Goal: Complete application form: Complete application form

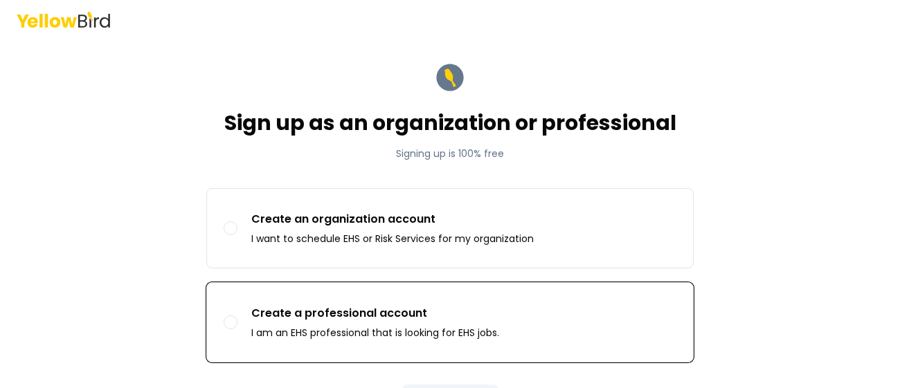
click at [230, 323] on button "Create a professional account I am an EHS professional that is looking for EHS …" at bounding box center [231, 323] width 14 height 14
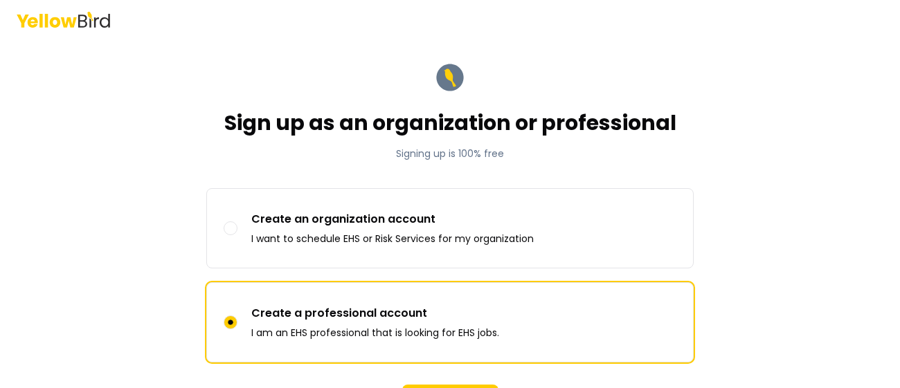
click at [866, 149] on div "Sign up as an organization or professional Signing up is 100% free Sign up as C…" at bounding box center [450, 194] width 900 height 388
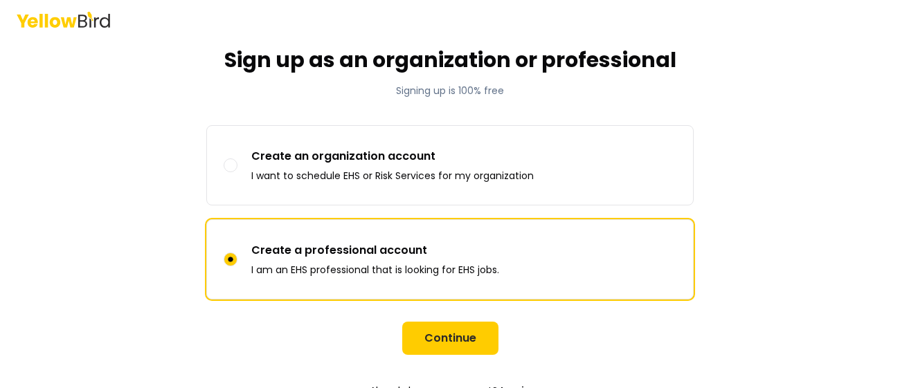
scroll to position [82, 0]
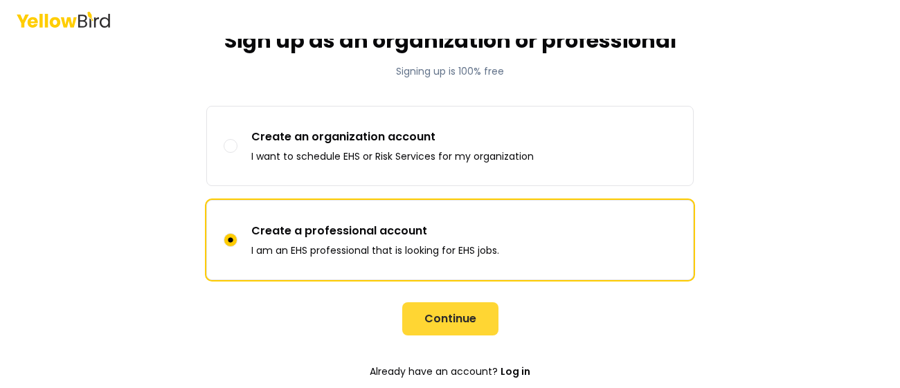
click at [475, 324] on button "Continue" at bounding box center [450, 318] width 96 height 33
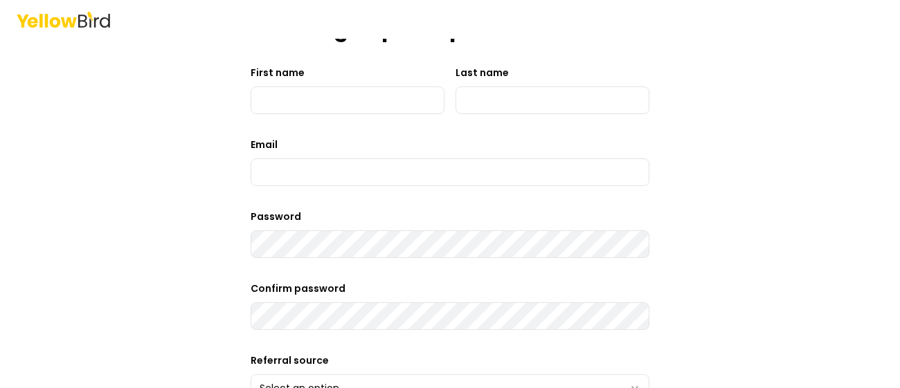
click at [886, 63] on div "**********" at bounding box center [450, 194] width 900 height 388
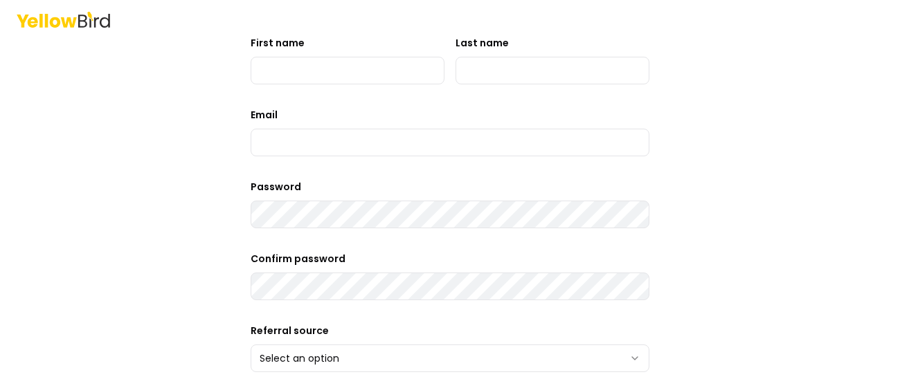
scroll to position [110, 0]
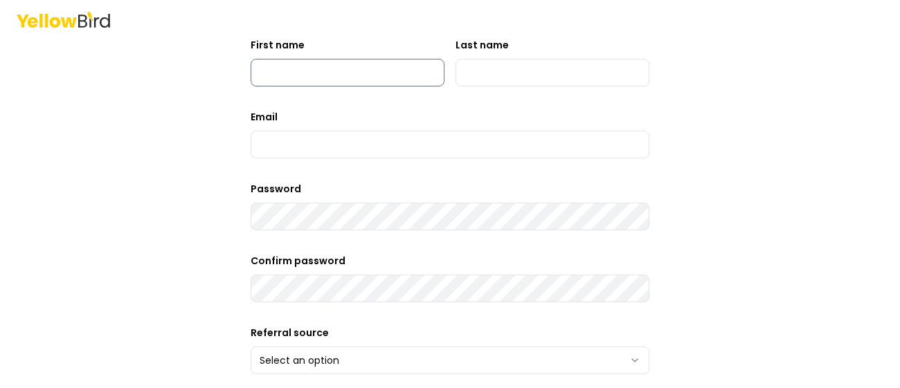
click at [426, 76] on input "First name" at bounding box center [348, 73] width 194 height 28
type input "********"
click at [498, 75] on input "Last name" at bounding box center [552, 73] width 194 height 28
type input "*******"
click at [427, 139] on input at bounding box center [450, 145] width 399 height 28
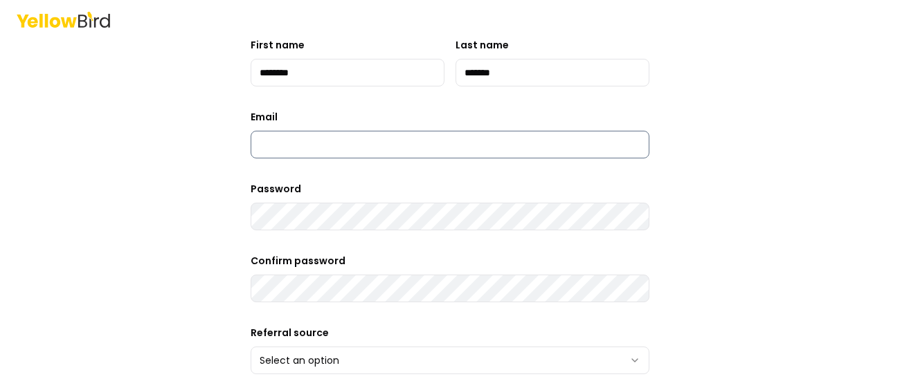
type input "*"
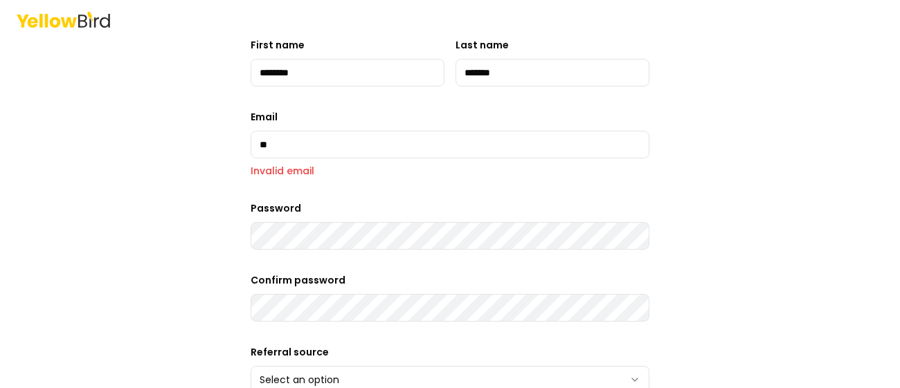
type input "**********"
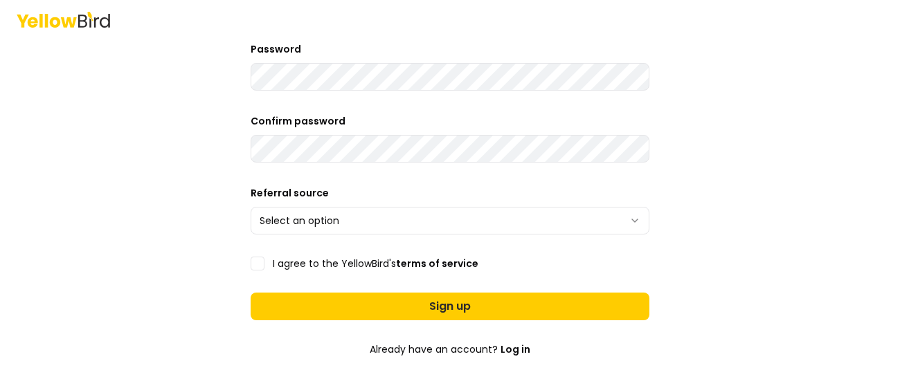
scroll to position [254, 0]
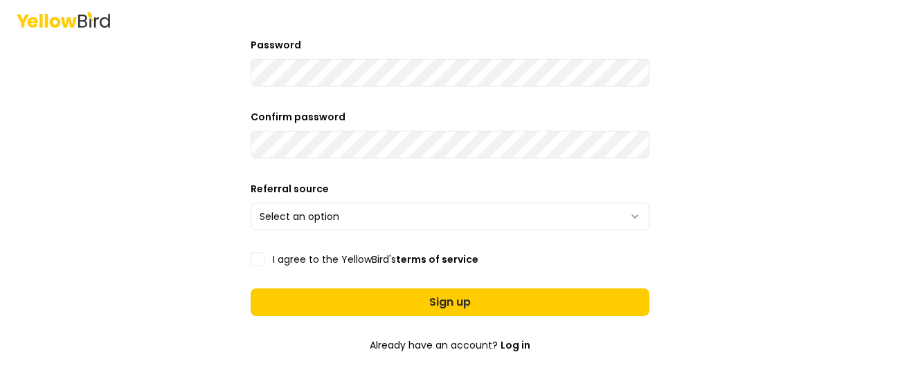
click at [638, 215] on html "**********" at bounding box center [450, 194] width 900 height 388
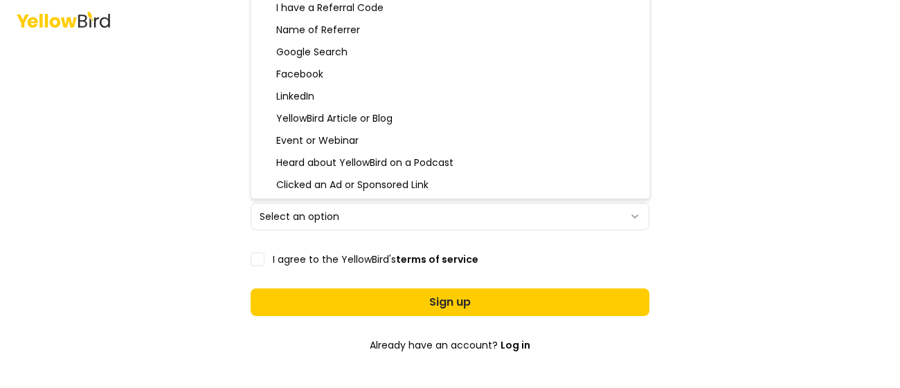
select select "**********"
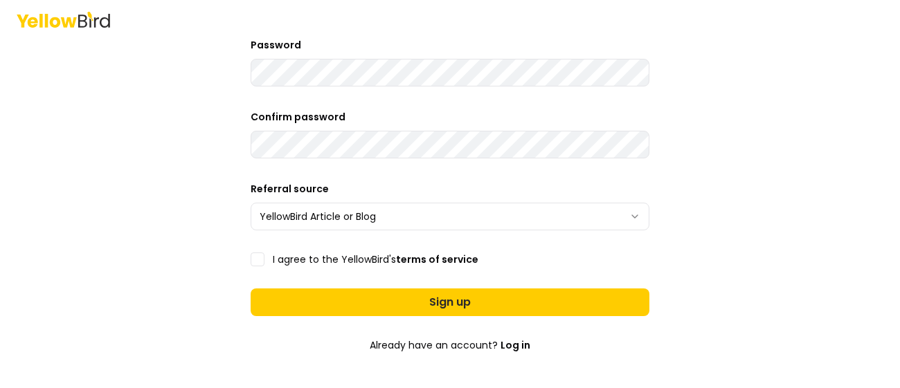
click at [259, 259] on button "I agree to the YellowBird's terms of service" at bounding box center [258, 260] width 14 height 14
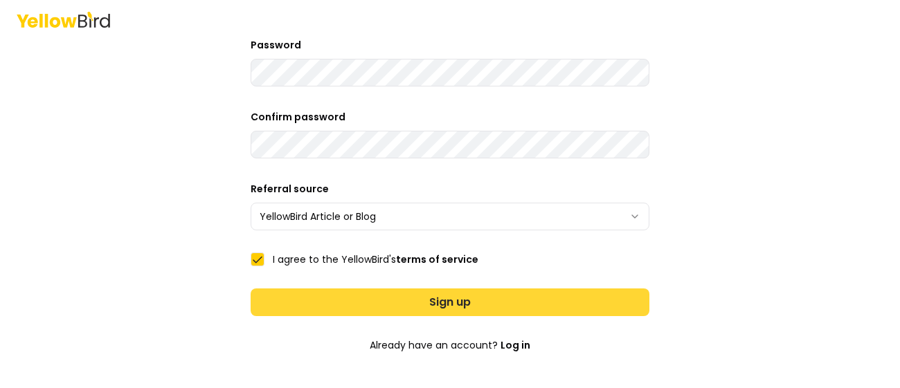
click at [278, 299] on button "Sign up" at bounding box center [450, 303] width 399 height 28
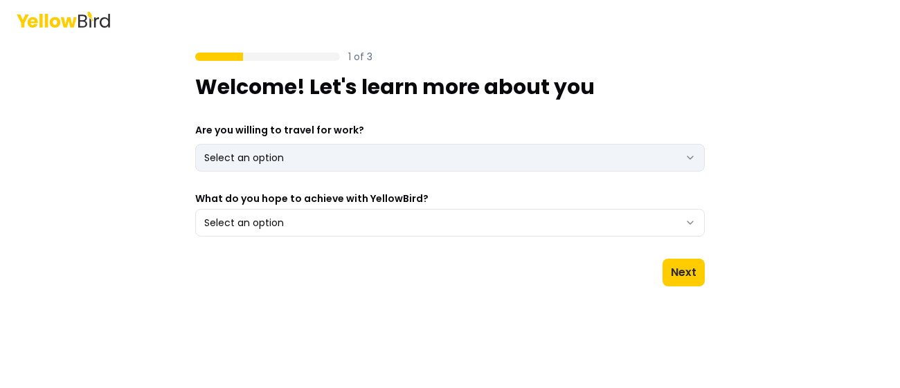
click at [343, 147] on html "1 of 3 Welcome! Let's learn more about you Are you willing to travel for work? …" at bounding box center [450, 194] width 900 height 388
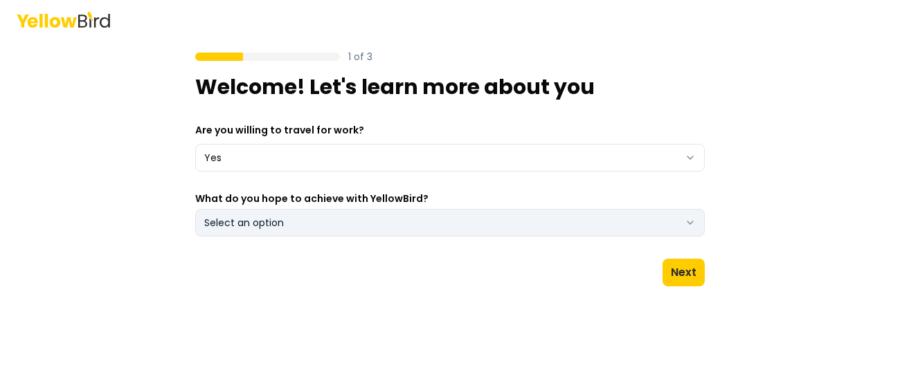
click at [302, 226] on button "Select an option" at bounding box center [449, 223] width 509 height 28
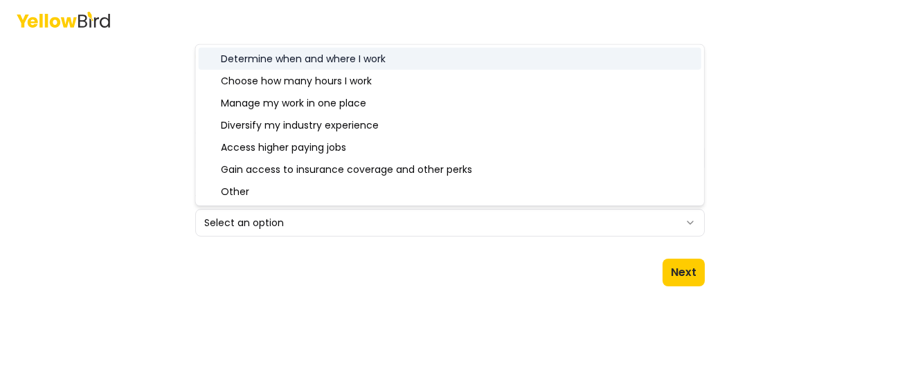
click at [359, 57] on div "Determine when and where I work" at bounding box center [450, 59] width 502 height 22
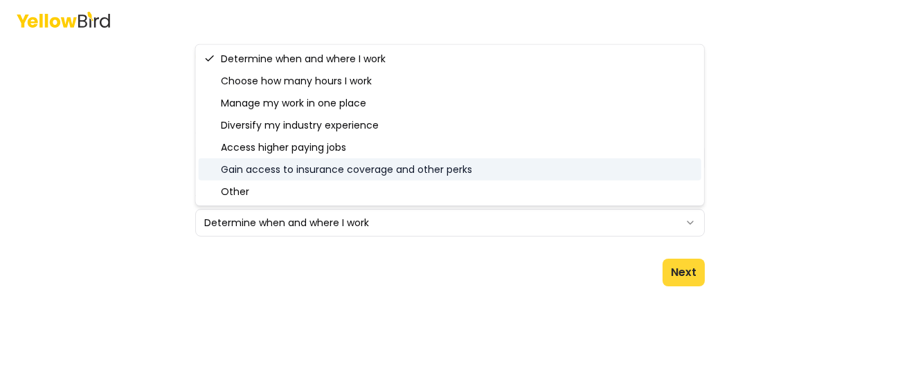
click at [691, 275] on button "Next" at bounding box center [683, 273] width 42 height 28
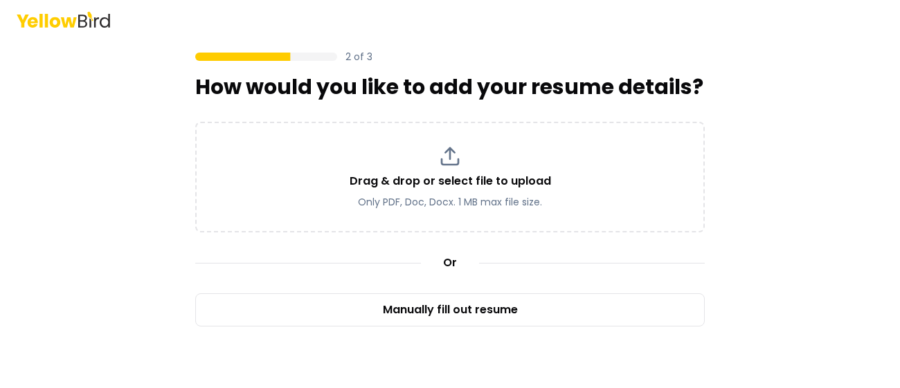
click at [851, 125] on div "2 of 3 How would you like to add your resume details? Drag & drop or select fil…" at bounding box center [450, 194] width 900 height 388
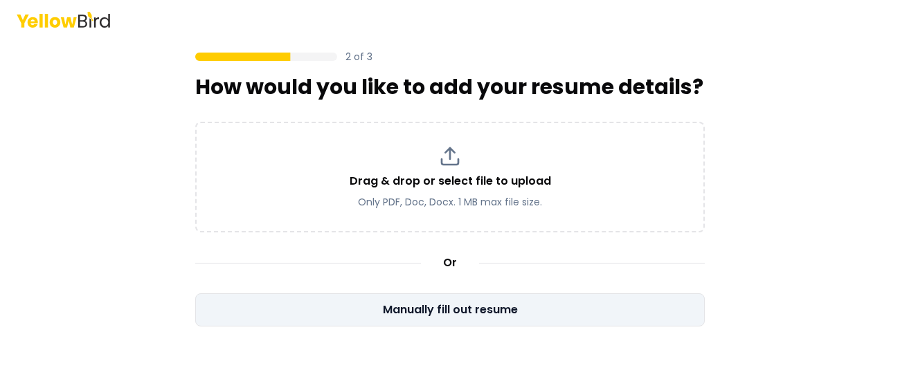
click at [403, 309] on button "Manually fill out resume" at bounding box center [449, 309] width 509 height 33
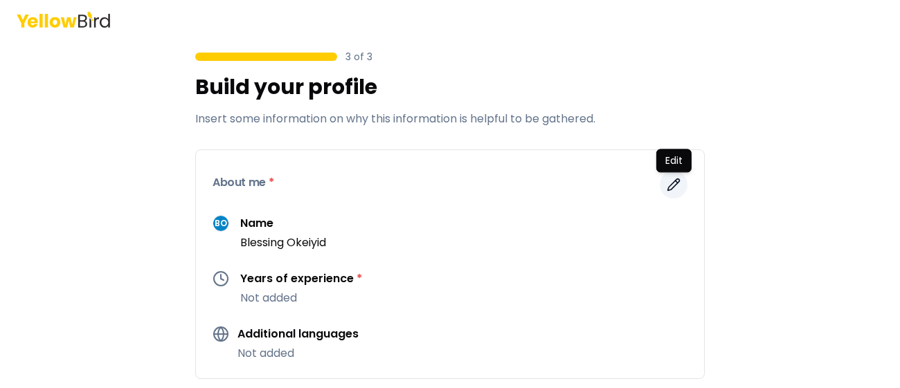
click at [676, 186] on icon "button" at bounding box center [674, 185] width 14 height 14
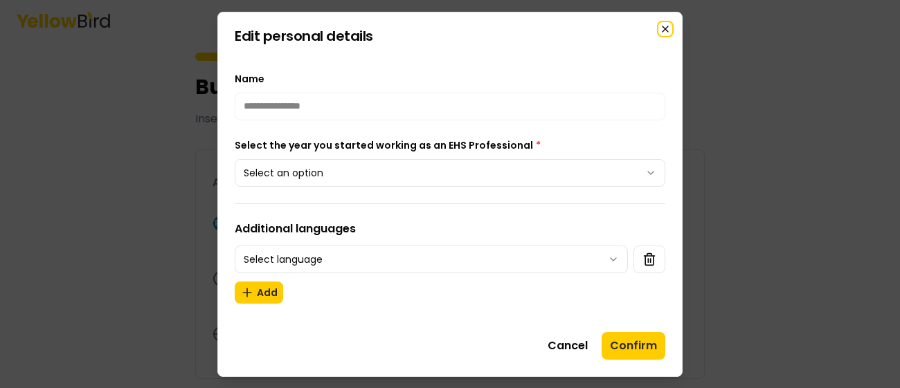
click at [669, 25] on icon "button" at bounding box center [665, 29] width 11 height 11
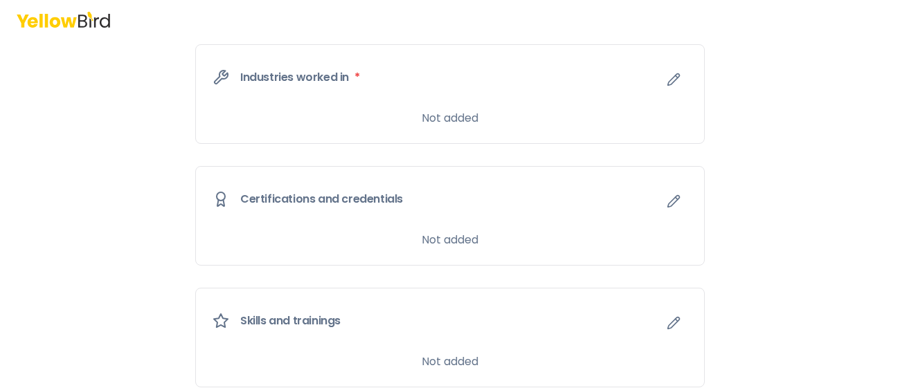
scroll to position [815, 0]
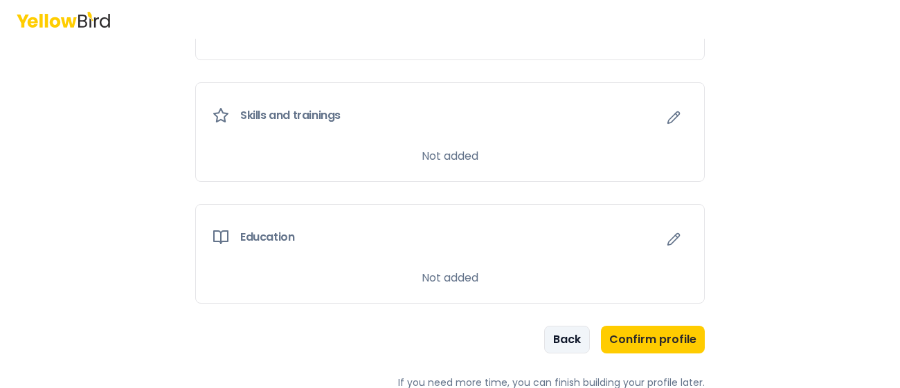
click at [566, 337] on button "Back" at bounding box center [567, 340] width 46 height 28
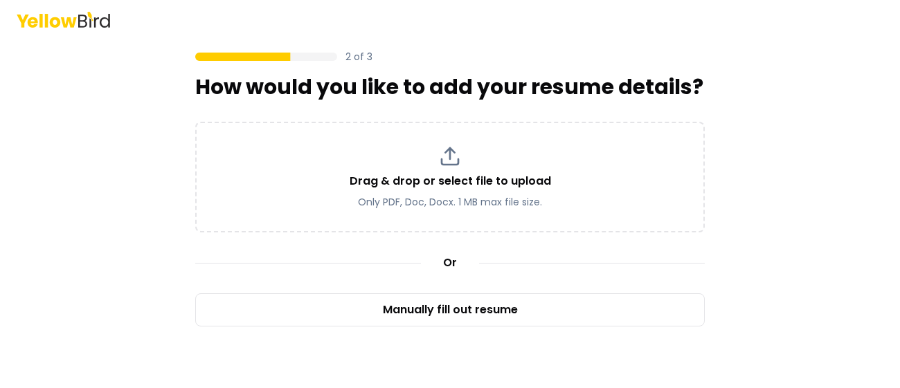
click at [806, 192] on div "2 of 3 How would you like to add your resume details? Drag & drop or select fil…" at bounding box center [450, 194] width 900 height 388
click at [771, 313] on div "2 of 3 How would you like to add your resume details? Drag & drop or select fil…" at bounding box center [450, 194] width 900 height 388
click at [883, 138] on div "2 of 3 How would you like to add your resume details? Drag & drop or select fil…" at bounding box center [450, 194] width 900 height 388
click at [843, 273] on div "2 of 3 How would you like to add your resume details? Drag & drop or select fil…" at bounding box center [450, 194] width 900 height 388
drag, startPoint x: 898, startPoint y: 119, endPoint x: 892, endPoint y: 206, distance: 86.7
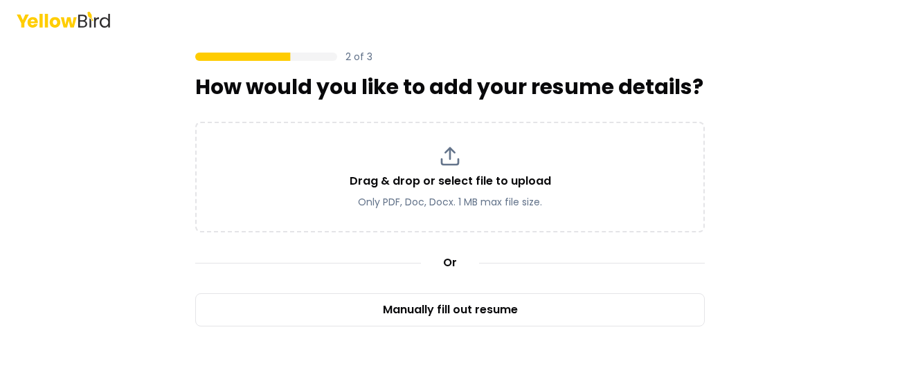
click at [892, 206] on div "2 of 3 How would you like to add your resume details? Drag & drop or select fil…" at bounding box center [450, 194] width 900 height 388
click at [882, 221] on div "2 of 3 How would you like to add your resume details? Drag & drop or select fil…" at bounding box center [450, 194] width 900 height 388
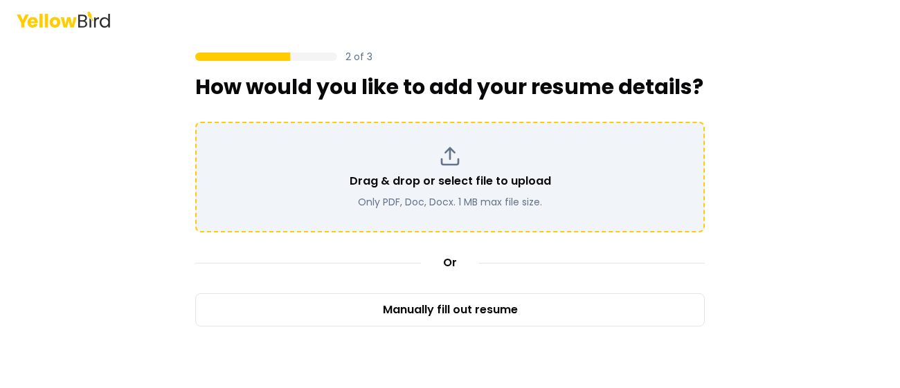
click at [476, 187] on p "Drag & drop or select file to upload" at bounding box center [450, 181] width 201 height 17
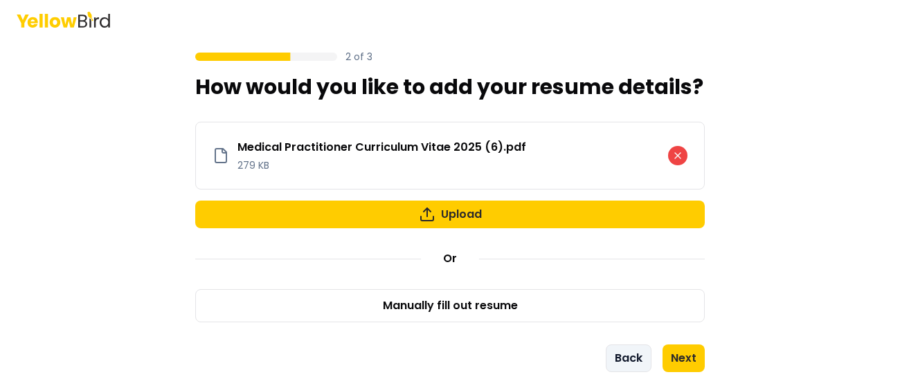
click at [623, 361] on button "Back" at bounding box center [629, 359] width 46 height 28
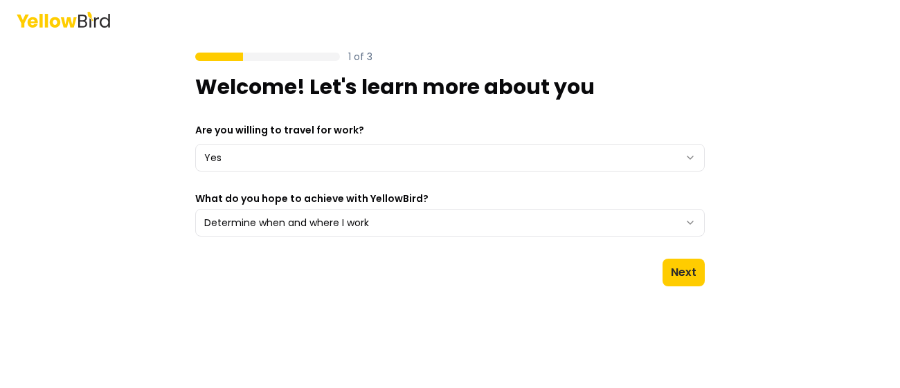
click at [673, 340] on main "1 of 3 Welcome! Let's learn more about you Are you willing to travel for work? …" at bounding box center [450, 214] width 532 height 350
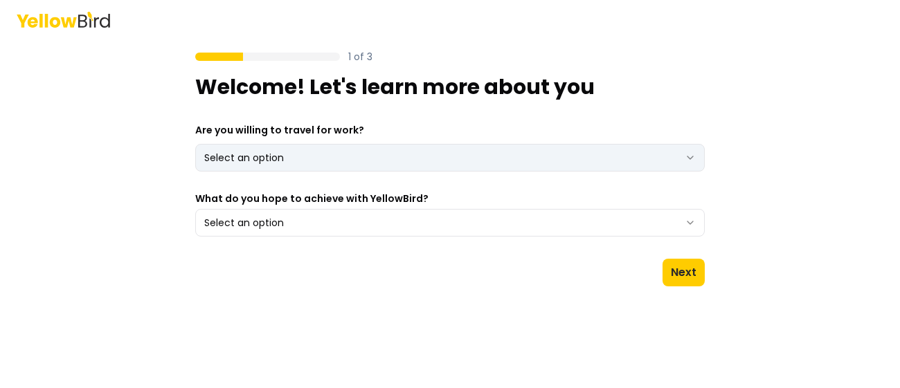
click at [370, 156] on html "1 of 3 Welcome! Let's learn more about you Are you willing to travel for work? …" at bounding box center [450, 194] width 900 height 388
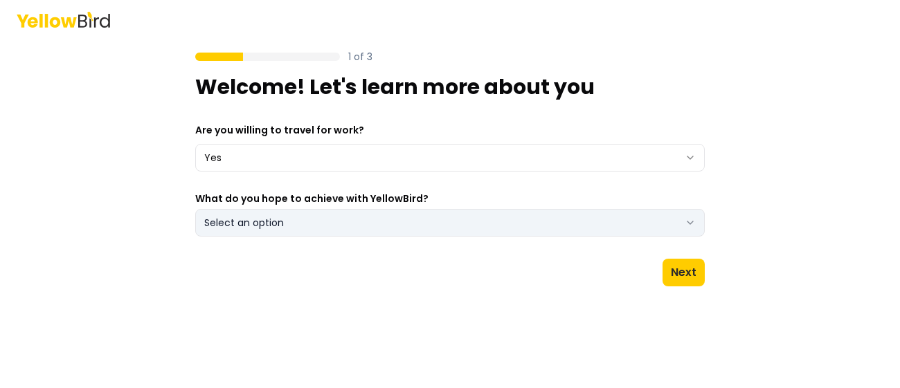
click at [329, 228] on button "Select an option" at bounding box center [449, 223] width 509 height 28
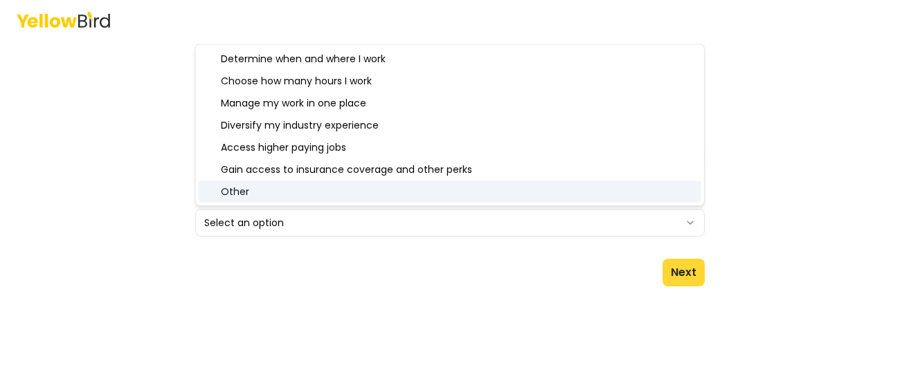
click at [670, 273] on button "Next" at bounding box center [683, 273] width 42 height 28
